Goal: Information Seeking & Learning: Learn about a topic

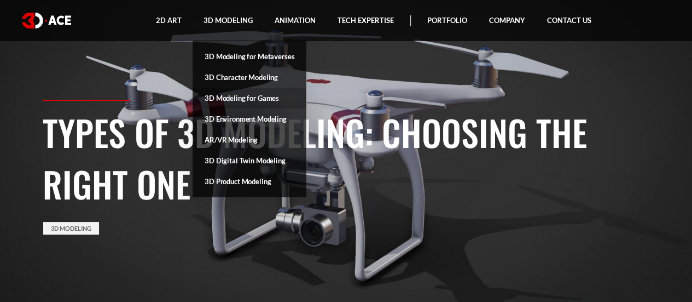
click at [244, 97] on link "3D Modeling for Games" at bounding box center [250, 98] width 114 height 21
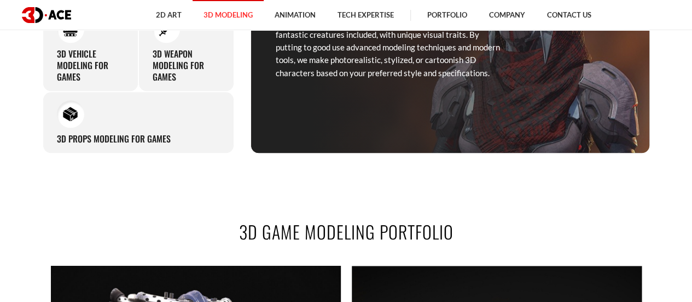
scroll to position [821, 0]
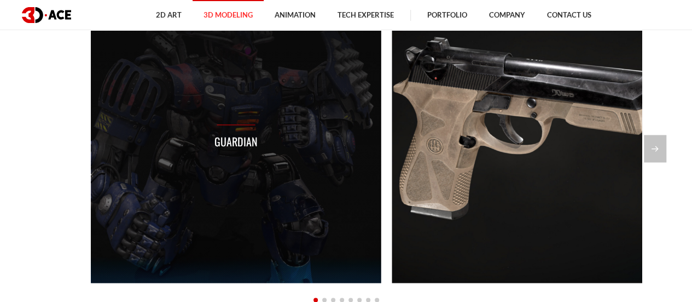
click at [417, 238] on div "Guardian Beretta 90 Assault Technical Phantome Gaming Weapons" at bounding box center [386, 137] width 591 height 290
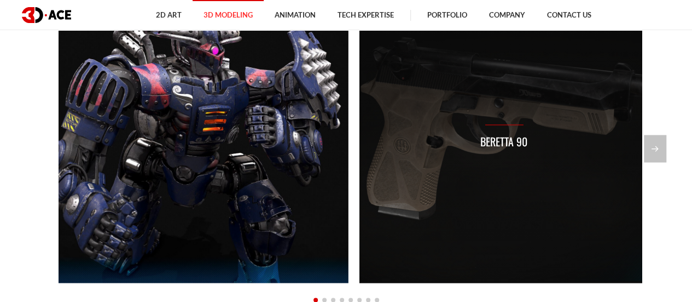
click at [504, 181] on div "Beretta 90" at bounding box center [504, 137] width 290 height 290
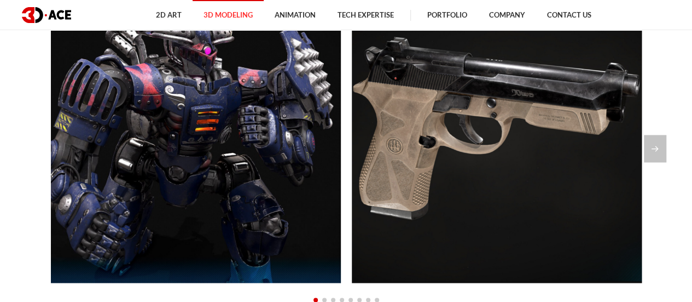
drag, startPoint x: 495, startPoint y: 137, endPoint x: 643, endPoint y: 53, distance: 170.1
click at [643, 53] on div "Guardian Beretta 90 Assault Technical Phantome Gaming Weapons" at bounding box center [347, 148] width 608 height 313
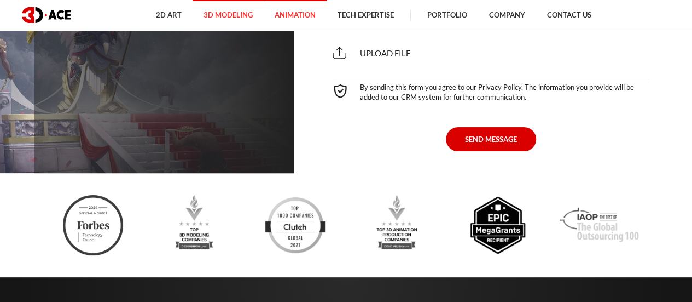
scroll to position [4379, 0]
